Goal: Entertainment & Leisure: Consume media (video, audio)

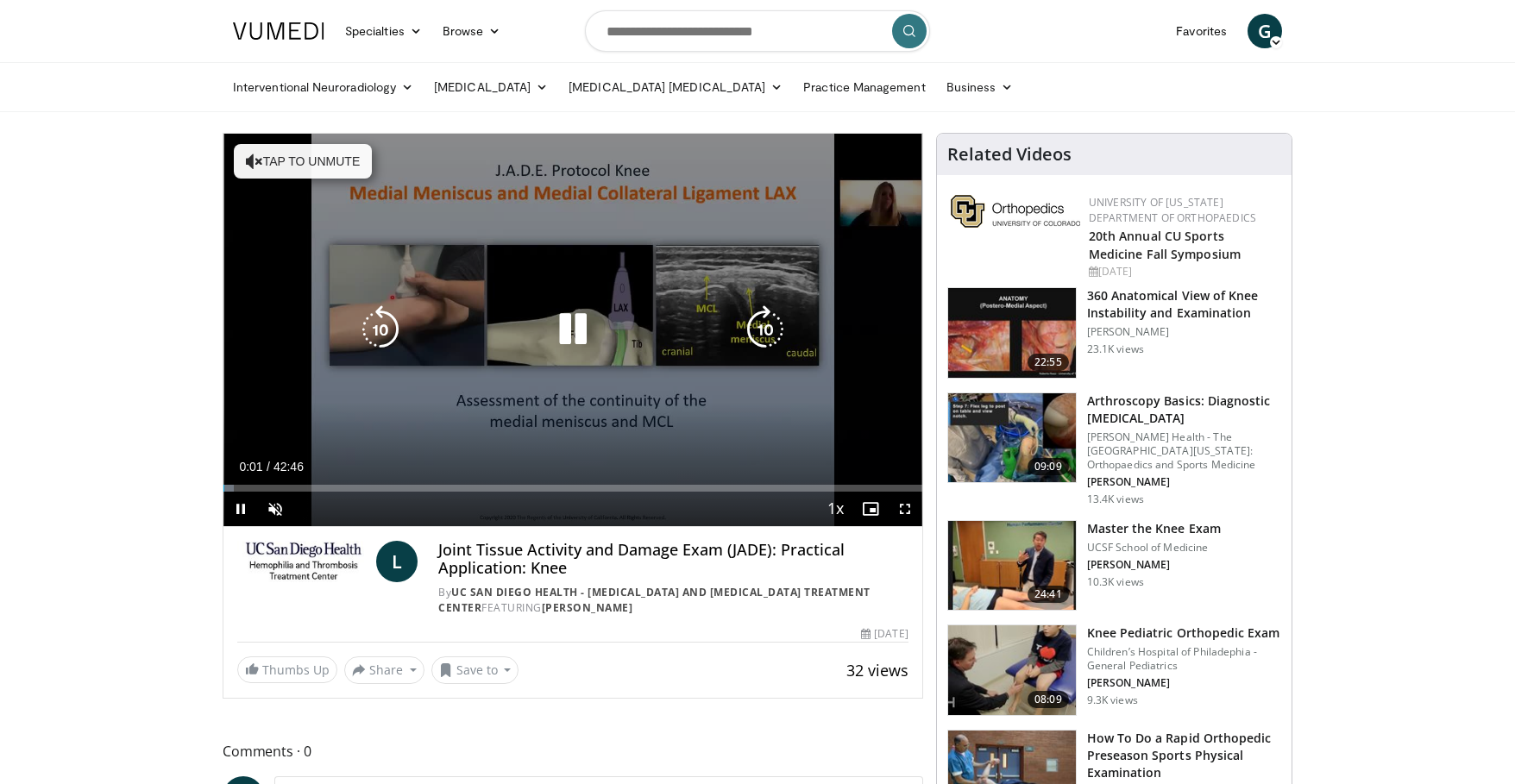
click at [311, 157] on button "Tap to unmute" at bounding box center [303, 161] width 138 height 35
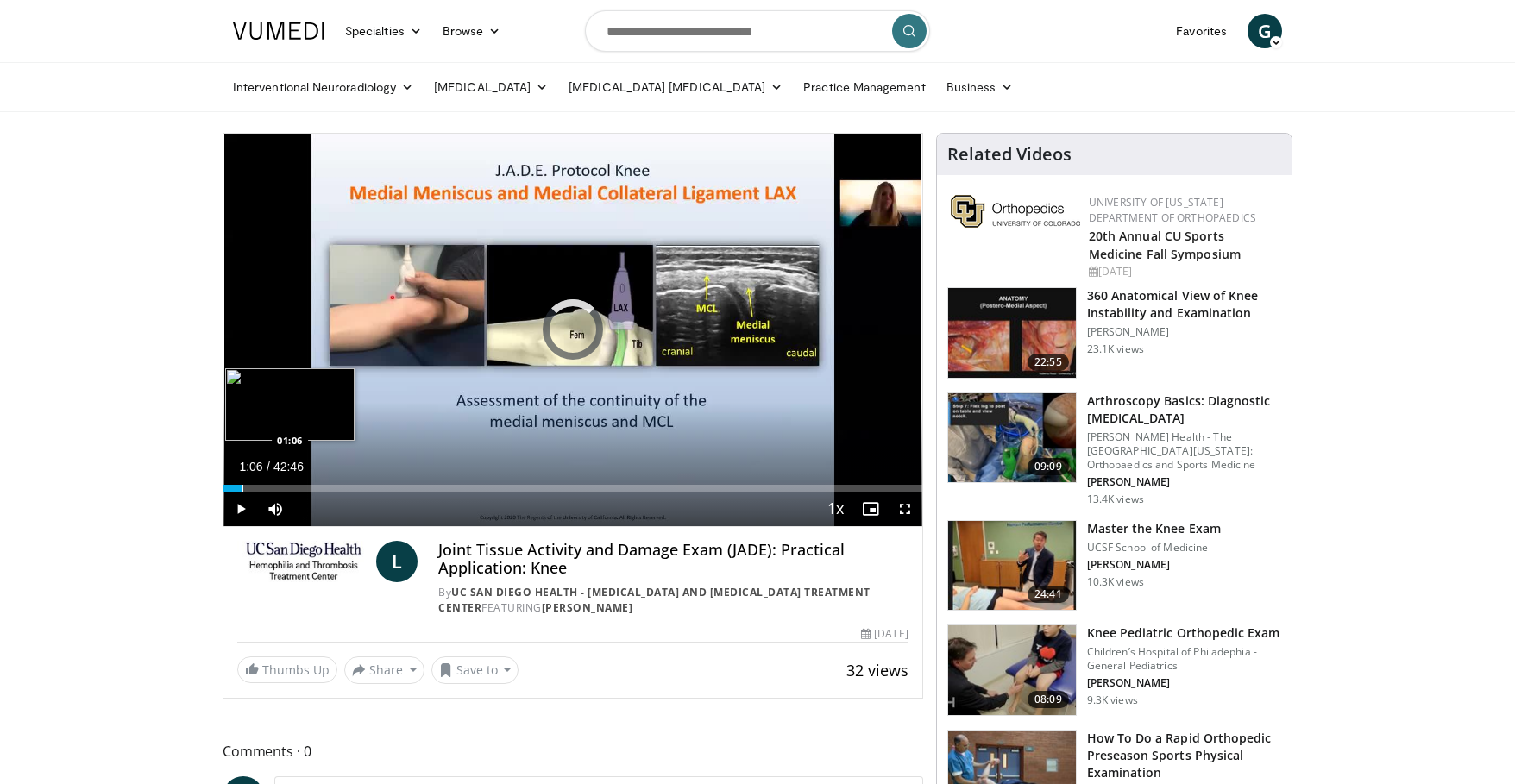
click at [242, 490] on div "Progress Bar" at bounding box center [243, 487] width 2 height 7
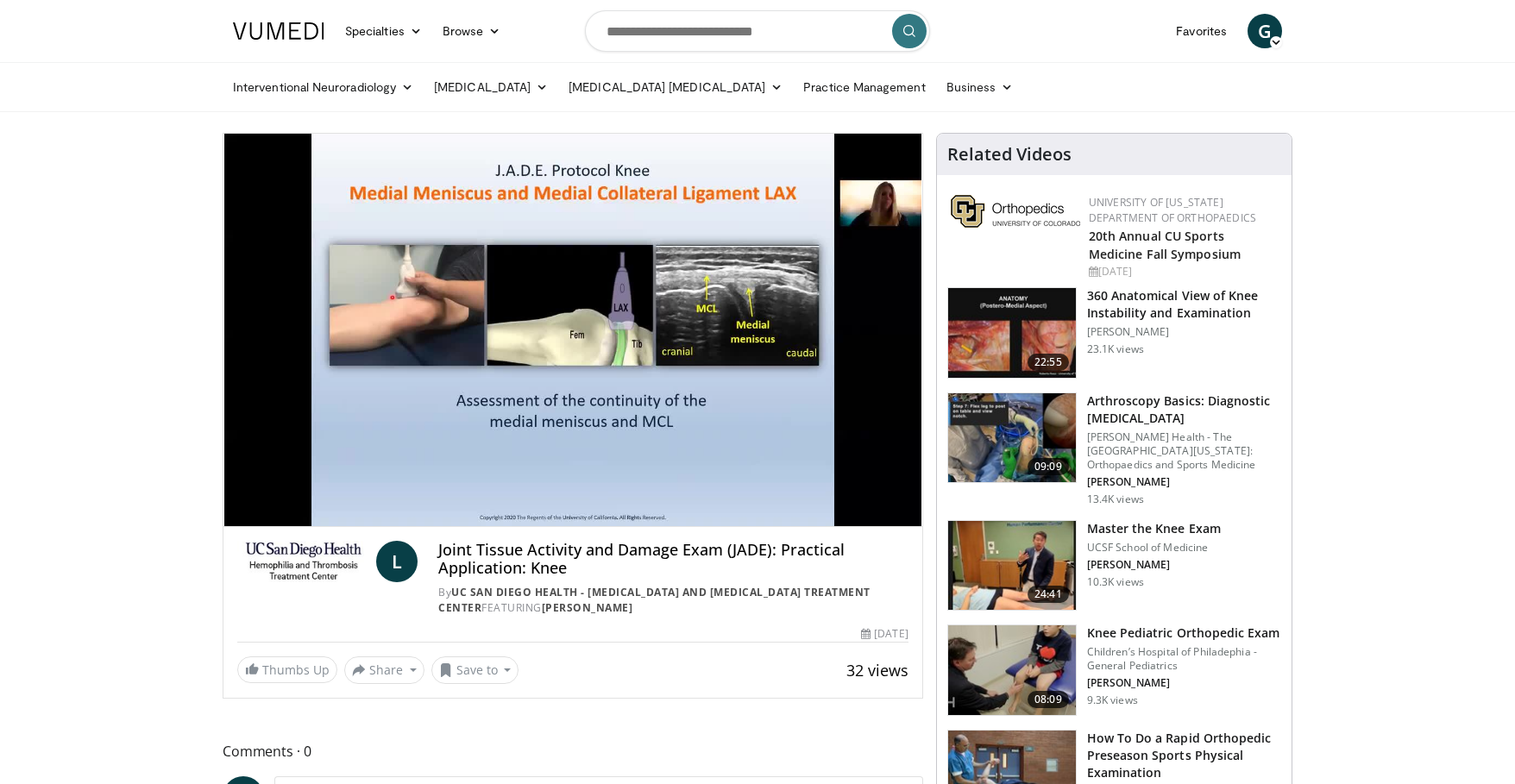
click at [285, 487] on div "10 seconds Tap to unmute" at bounding box center [572, 330] width 699 height 392
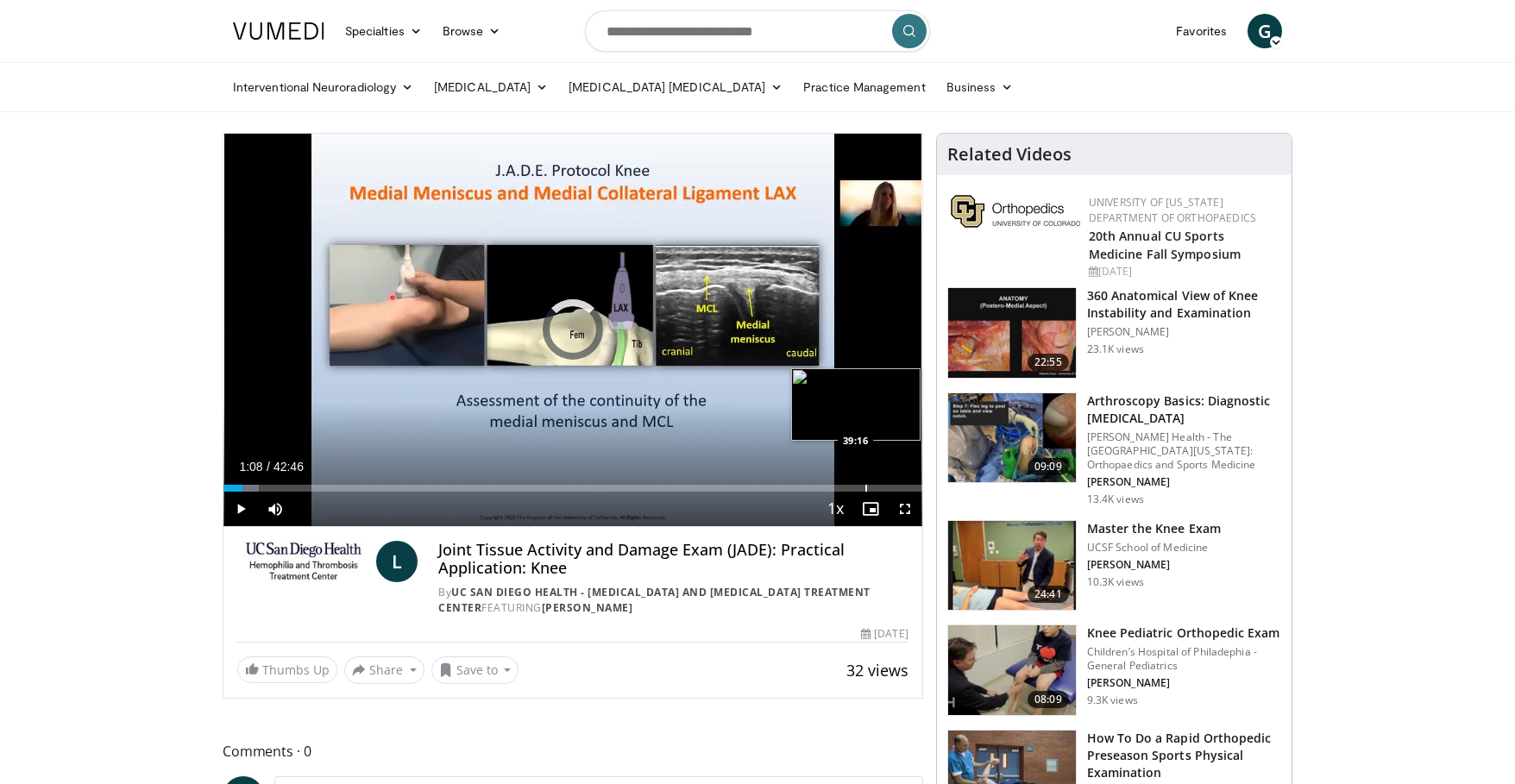
click at [866, 485] on div "Progress Bar" at bounding box center [867, 487] width 2 height 7
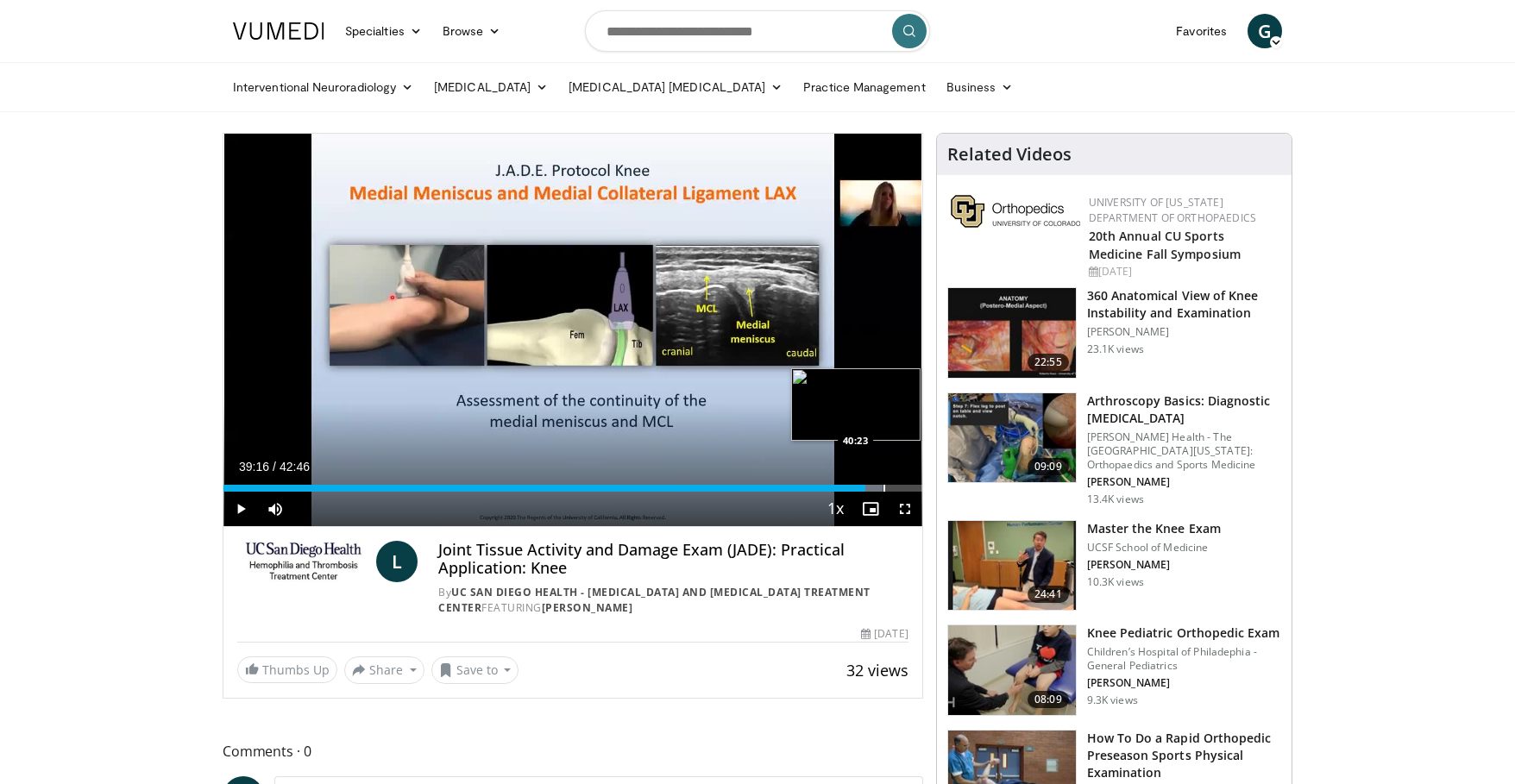
click at [884, 484] on div "Progress Bar" at bounding box center [884, 487] width 2 height 7
click at [891, 483] on div "Loaded : 96.65% 40:23 40:51" at bounding box center [572, 482] width 699 height 16
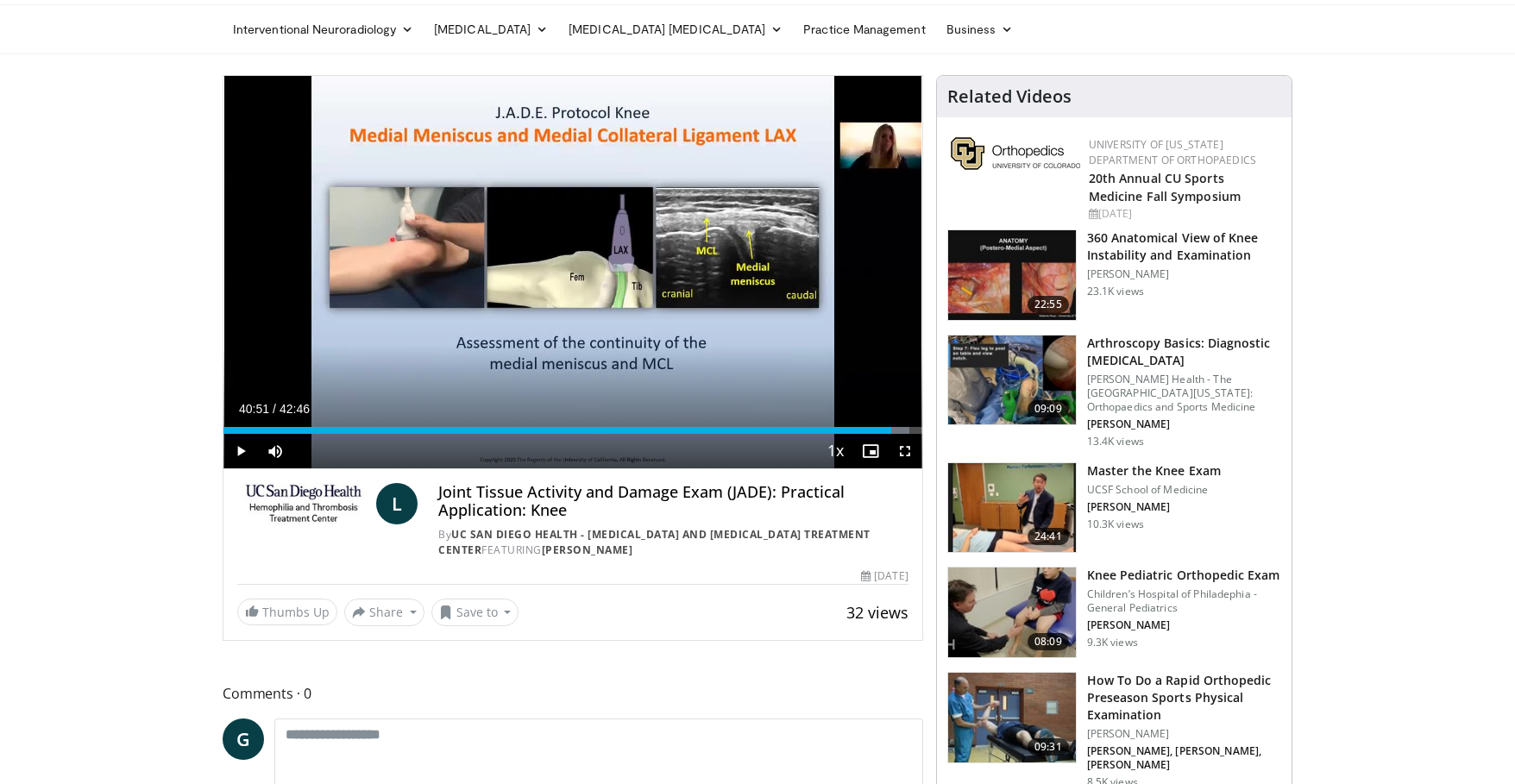
scroll to position [172, 0]
